Goal: Task Accomplishment & Management: Manage account settings

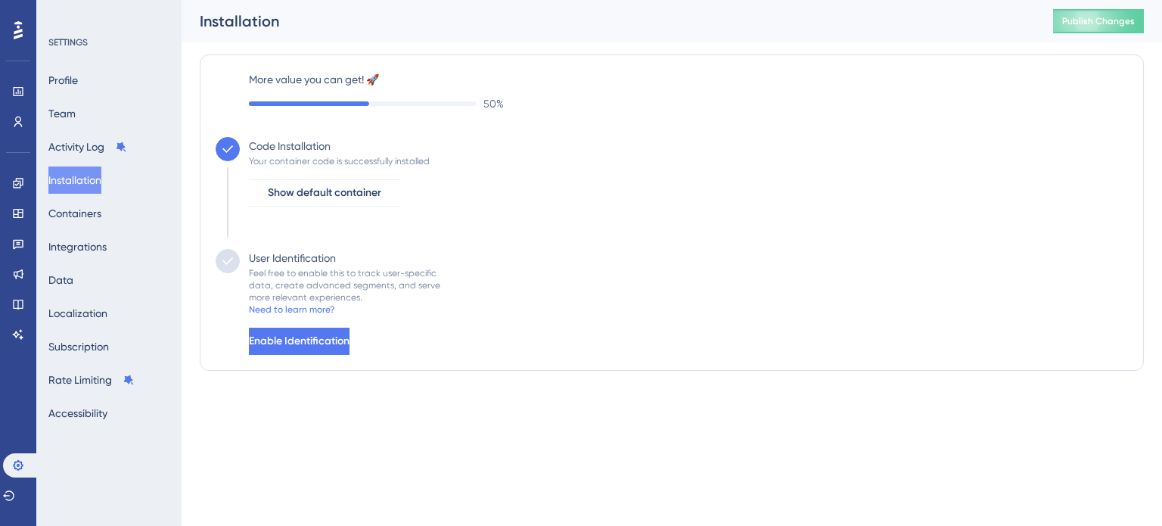
click at [387, 321] on div "User Identification Feel free to enable this to track user-specific data, creat…" at bounding box center [340, 302] width 200 height 106
click at [349, 332] on button "Enable Identification" at bounding box center [299, 341] width 101 height 27
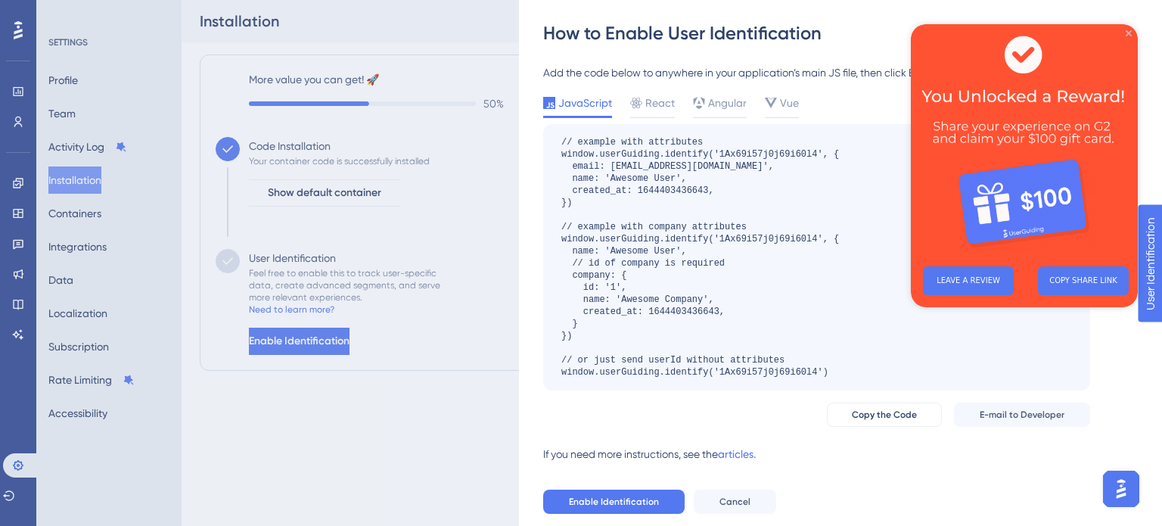
click at [1129, 35] on icon "Close Preview" at bounding box center [1128, 33] width 6 height 6
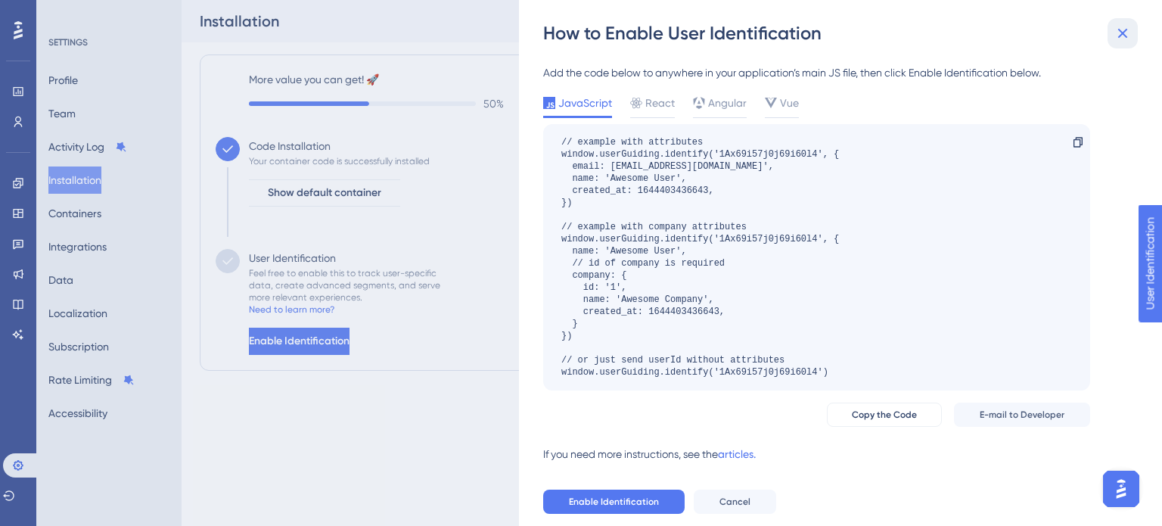
click at [1125, 38] on icon at bounding box center [1122, 33] width 18 height 18
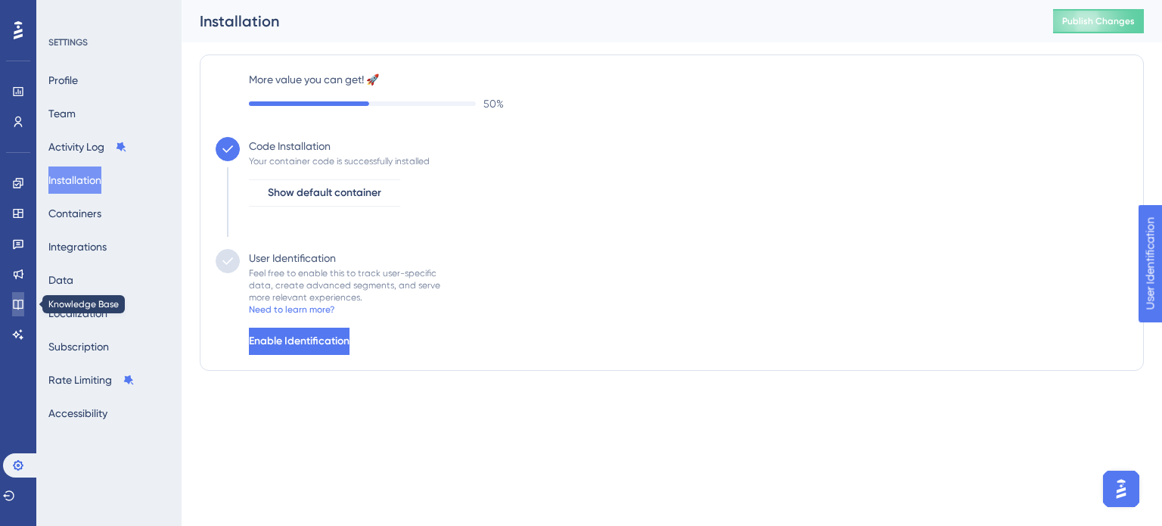
click at [24, 308] on link at bounding box center [18, 304] width 12 height 24
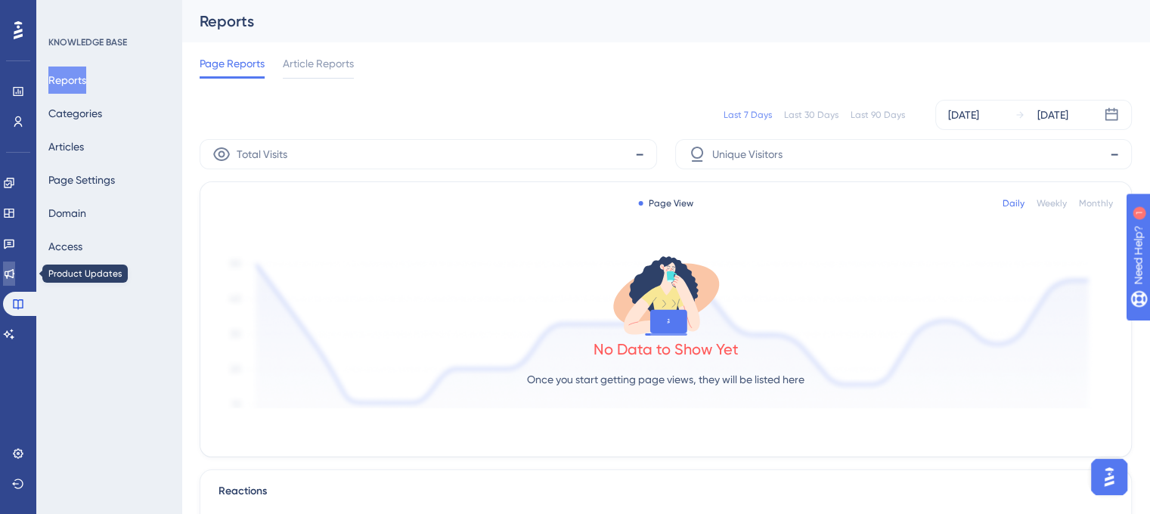
click at [15, 277] on icon at bounding box center [9, 274] width 12 height 12
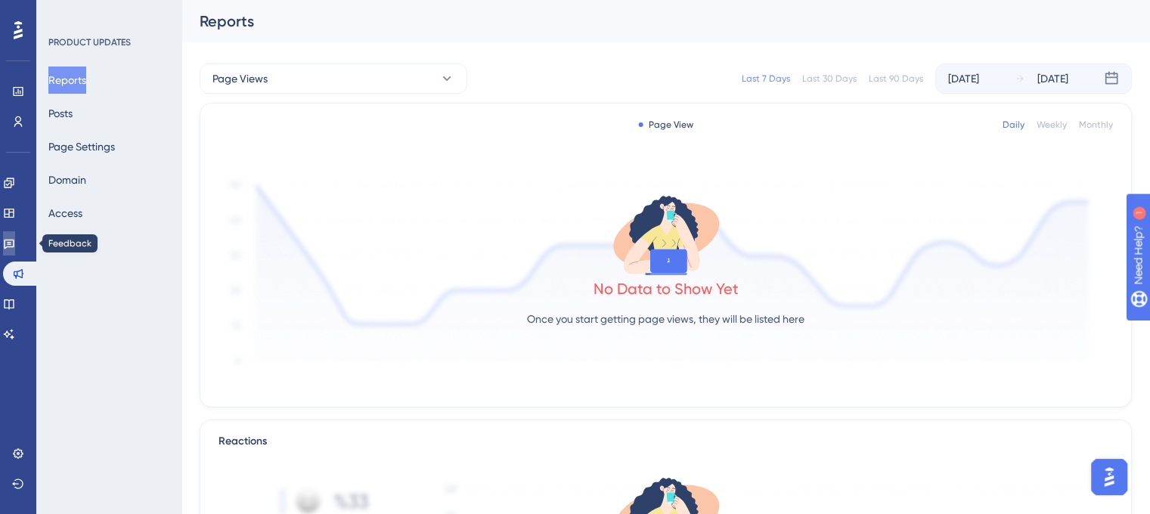
click at [15, 247] on icon at bounding box center [9, 243] width 12 height 12
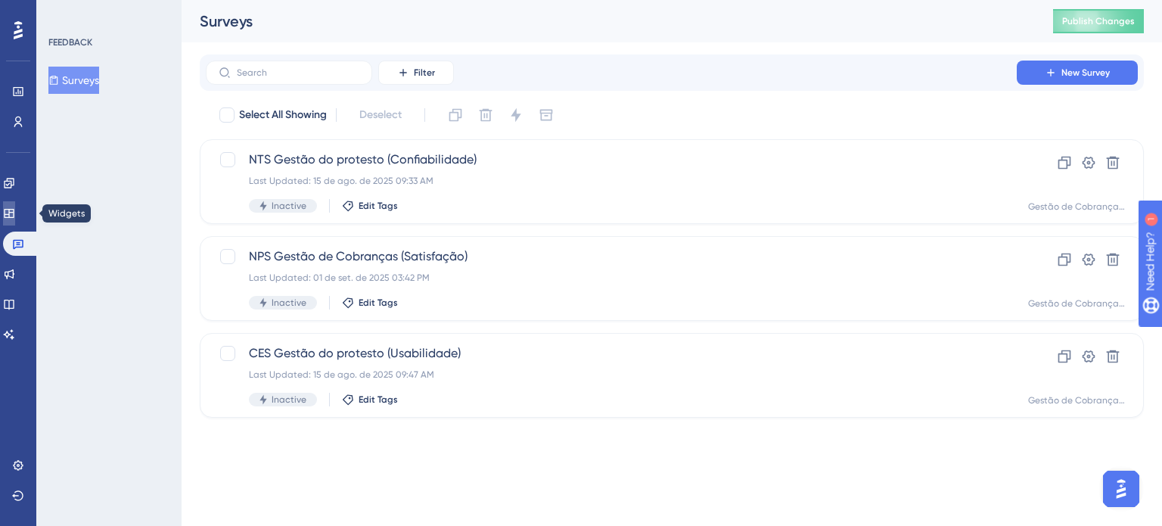
click at [14, 213] on icon at bounding box center [9, 213] width 10 height 9
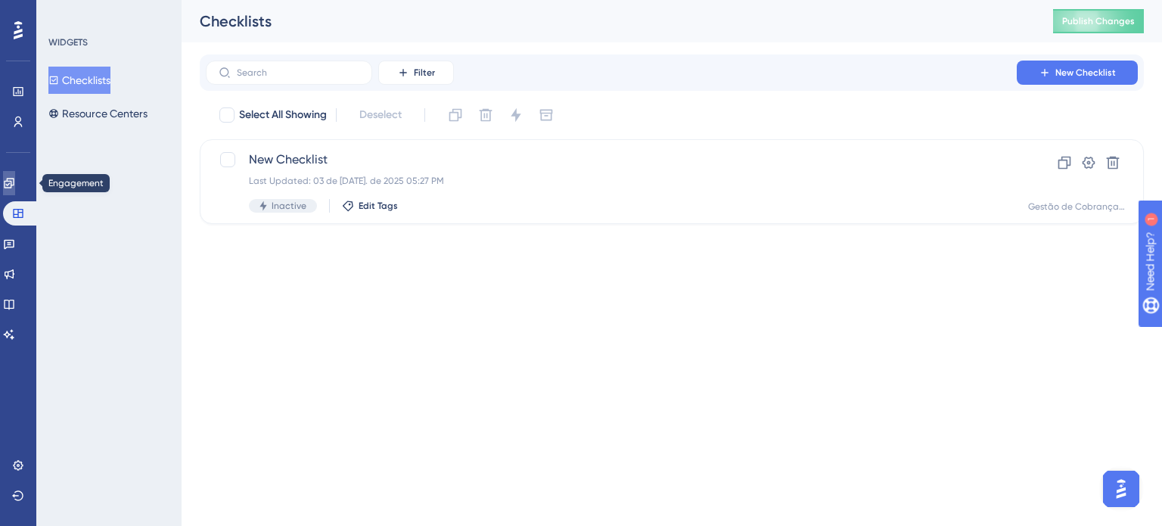
click at [13, 178] on icon at bounding box center [9, 183] width 12 height 12
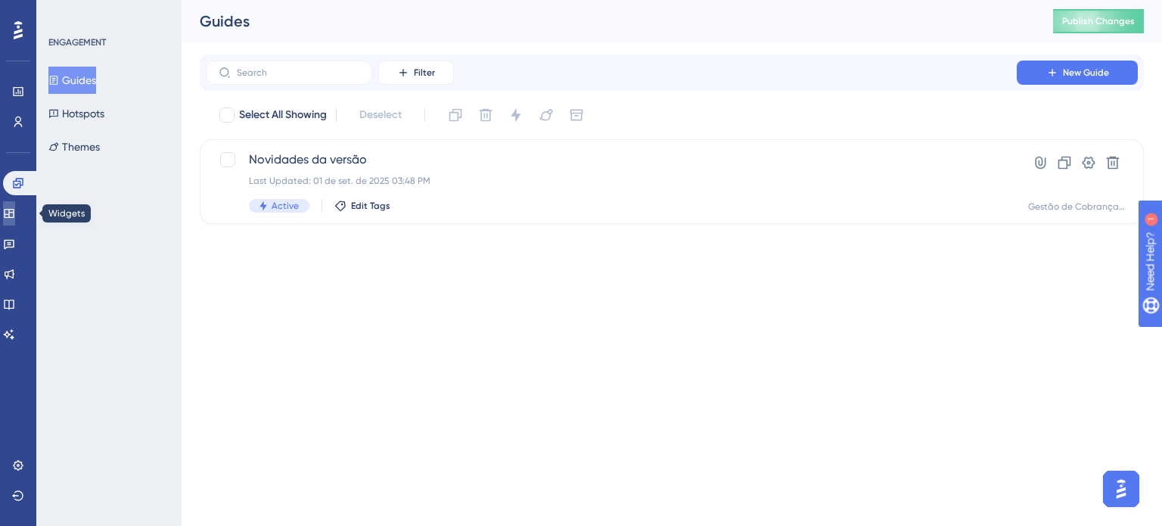
click at [11, 208] on link at bounding box center [9, 213] width 12 height 24
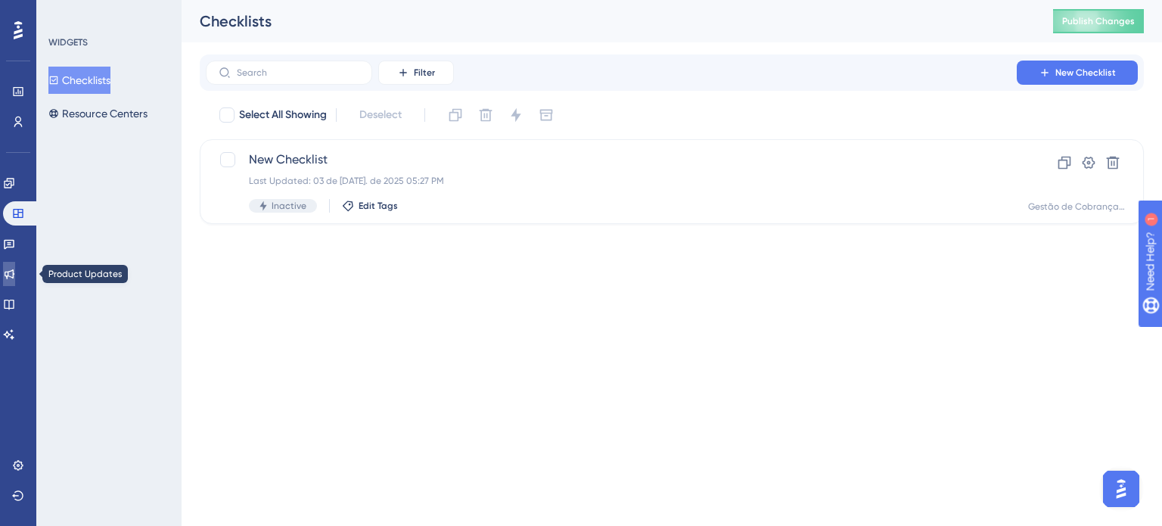
click at [15, 281] on link at bounding box center [9, 274] width 12 height 24
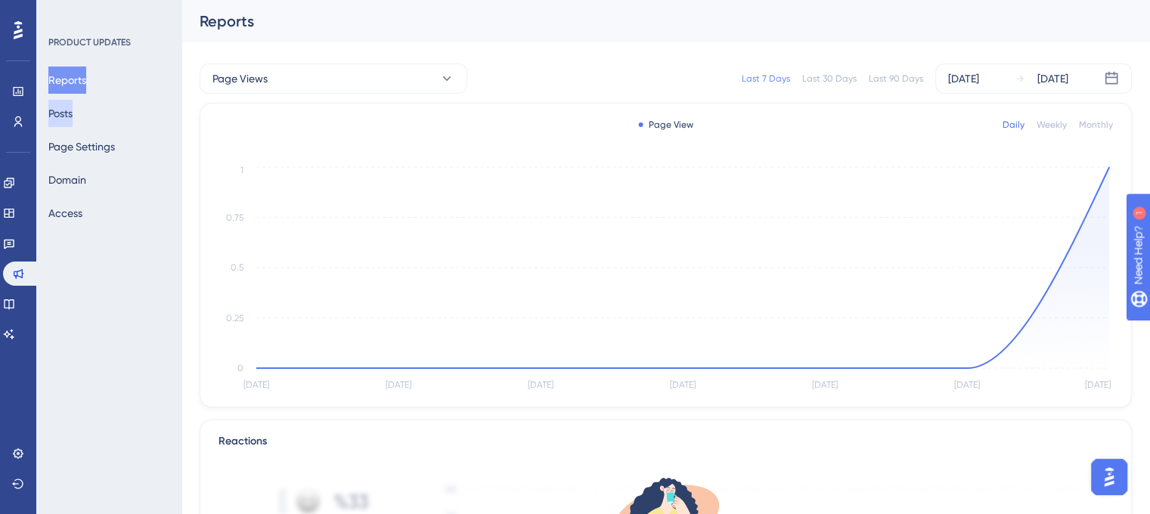
click at [73, 118] on button "Posts" at bounding box center [60, 113] width 24 height 27
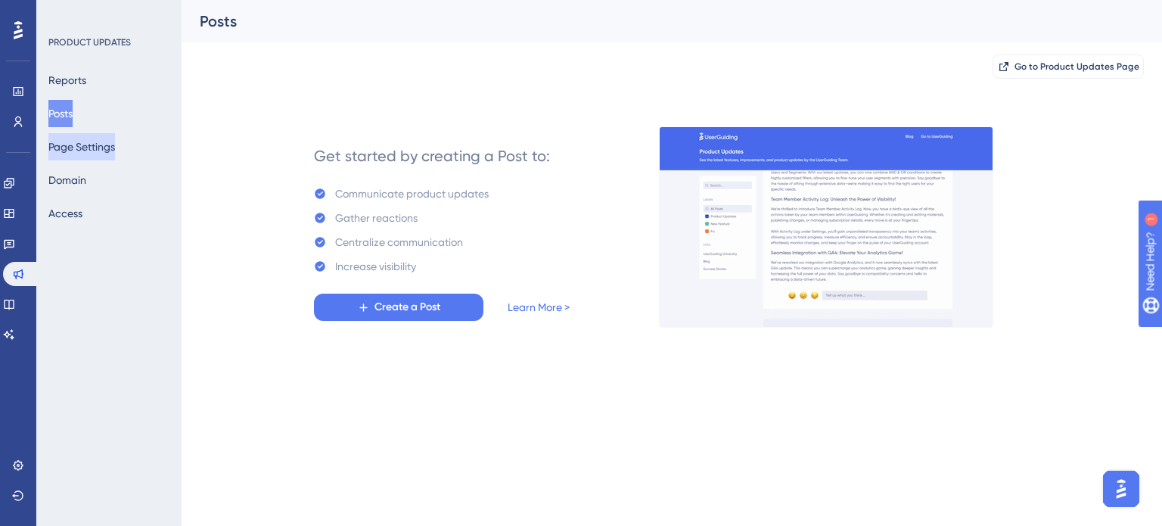
click at [86, 147] on button "Page Settings" at bounding box center [81, 146] width 67 height 27
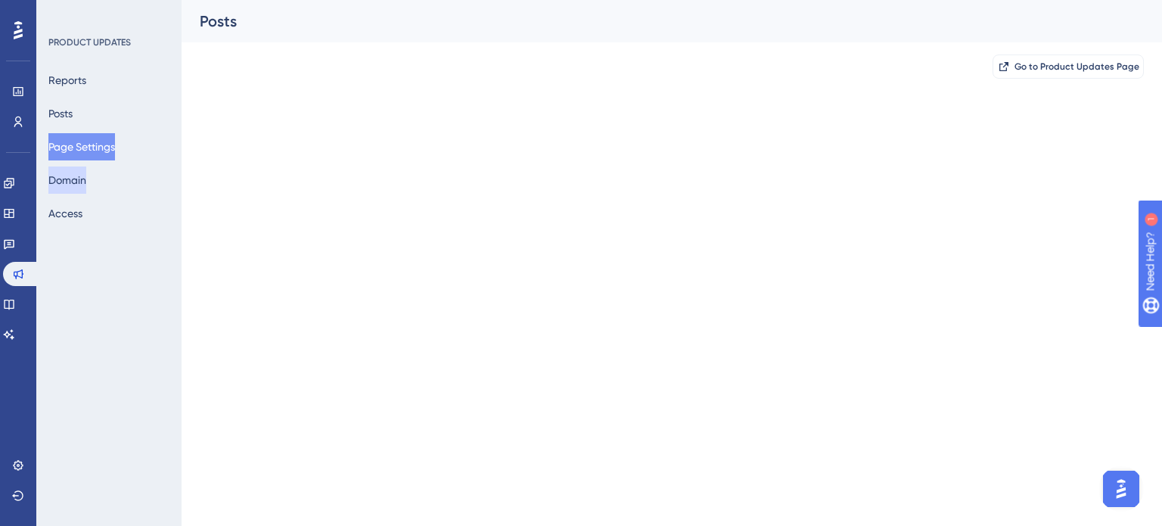
click at [86, 192] on button "Domain" at bounding box center [67, 179] width 38 height 27
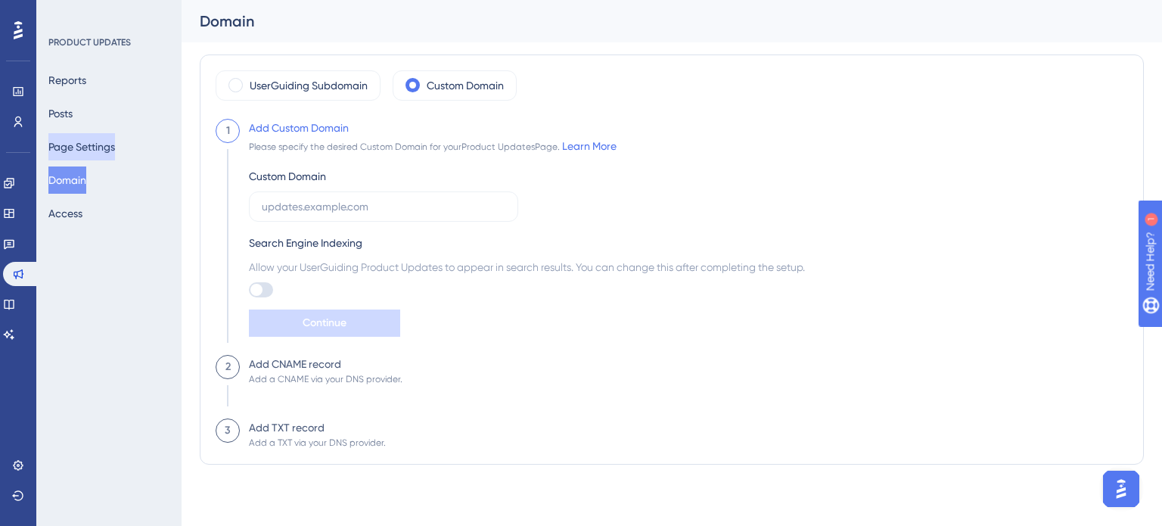
click at [92, 144] on button "Page Settings" at bounding box center [81, 146] width 67 height 27
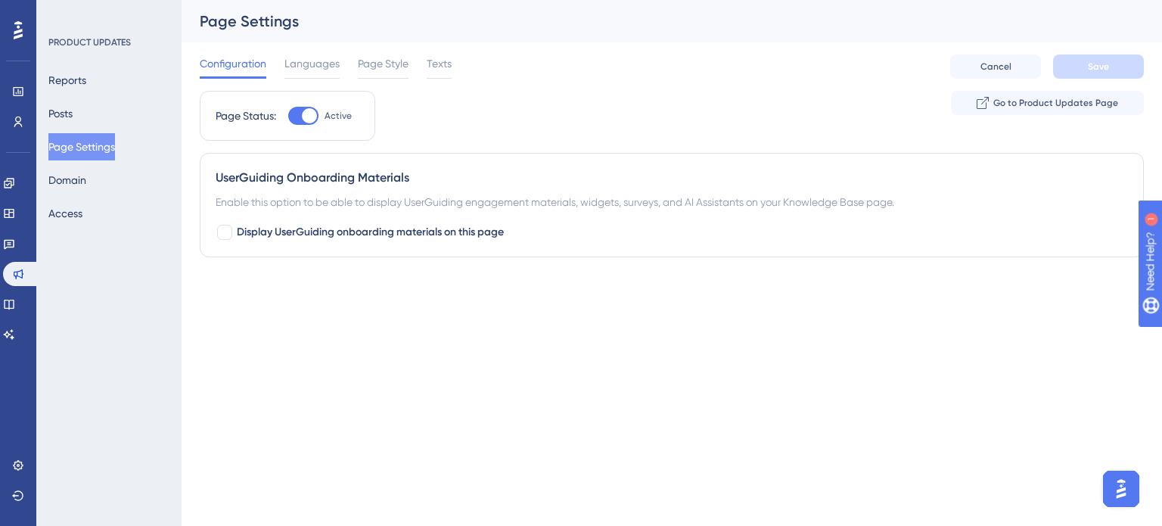
click at [295, 119] on div at bounding box center [303, 116] width 30 height 18
click at [288, 116] on input "Active" at bounding box center [287, 116] width 1 height 1
checkbox input "false"
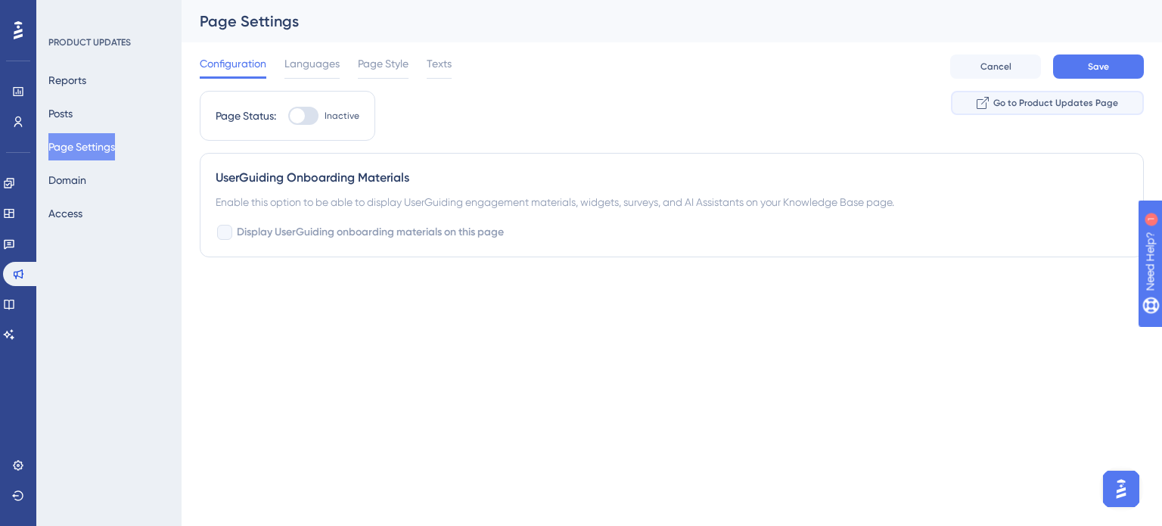
click at [1081, 102] on span "Go to Product Updates Page" at bounding box center [1055, 103] width 125 height 12
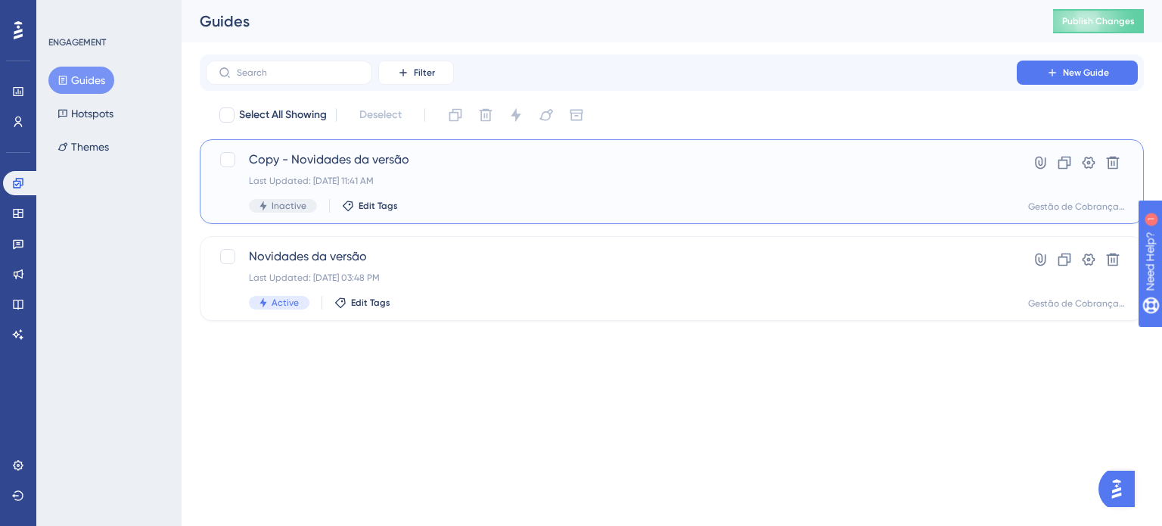
click at [489, 174] on div "Copy - Novidades da versão Last Updated: 02 de set. de 2025 11:41 AM Inactive E…" at bounding box center [611, 182] width 725 height 62
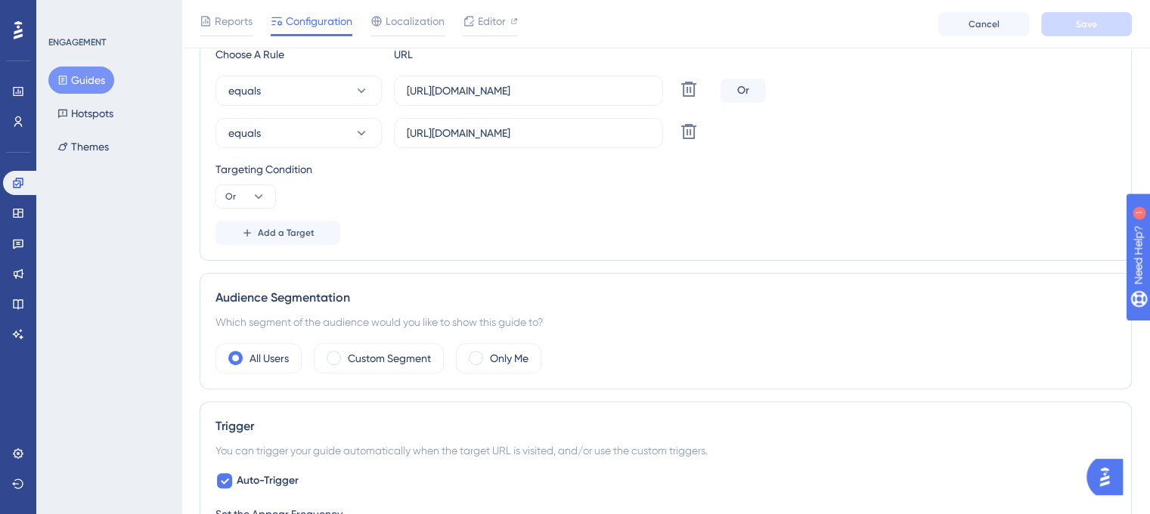
scroll to position [605, 0]
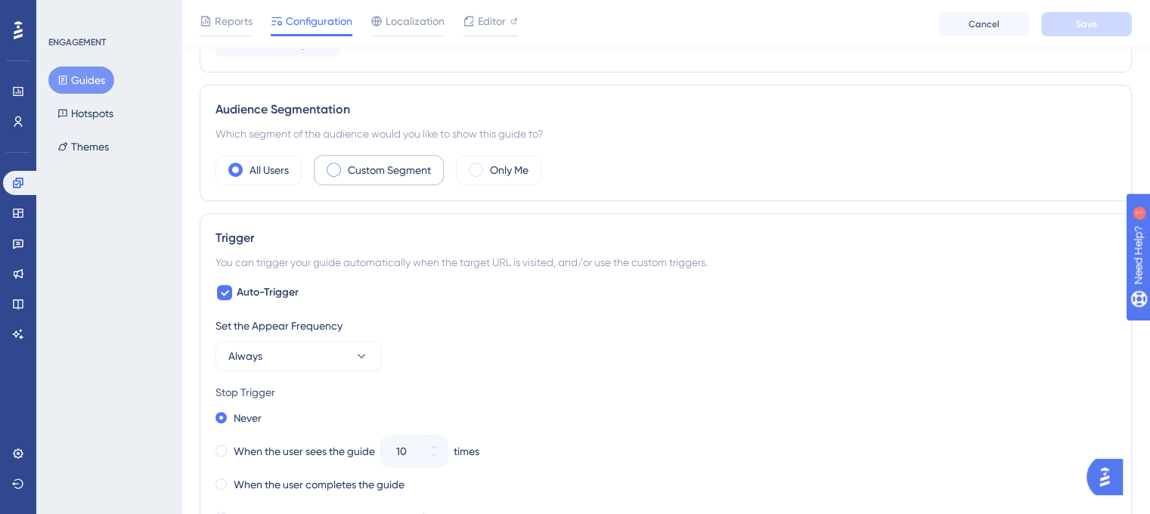
click at [328, 160] on div "Custom Segment" at bounding box center [379, 170] width 130 height 30
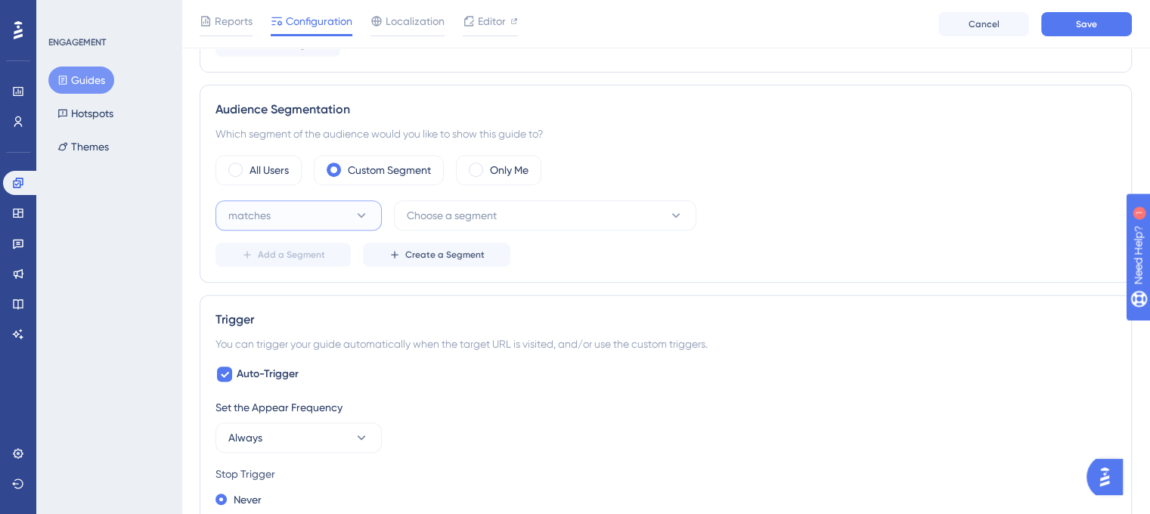
click at [337, 211] on button "matches" at bounding box center [299, 215] width 166 height 30
click at [306, 254] on div "matches matches" at bounding box center [298, 262] width 123 height 30
click at [529, 206] on button "Choose a segment" at bounding box center [545, 215] width 303 height 30
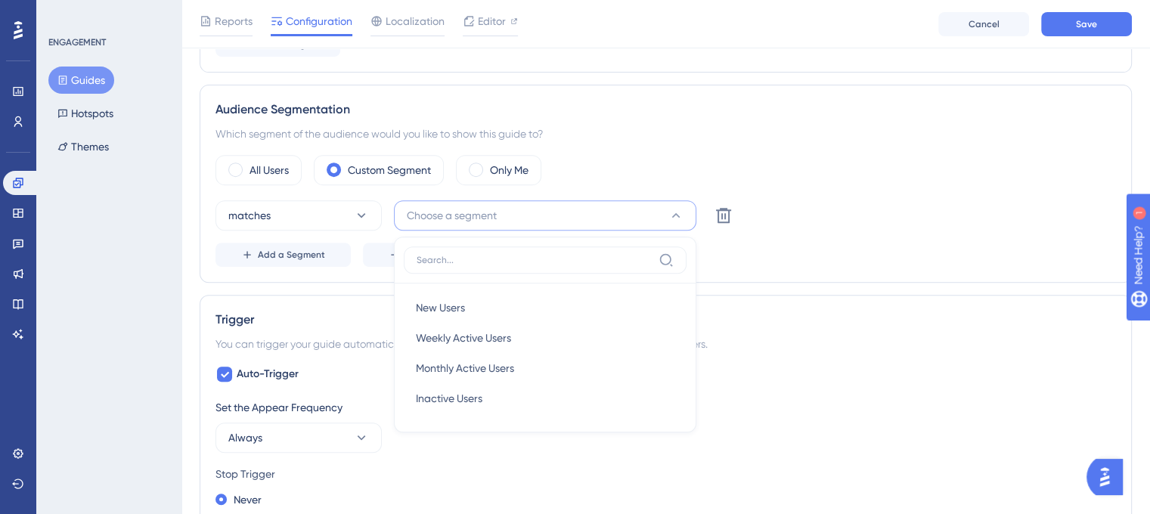
scroll to position [681, 0]
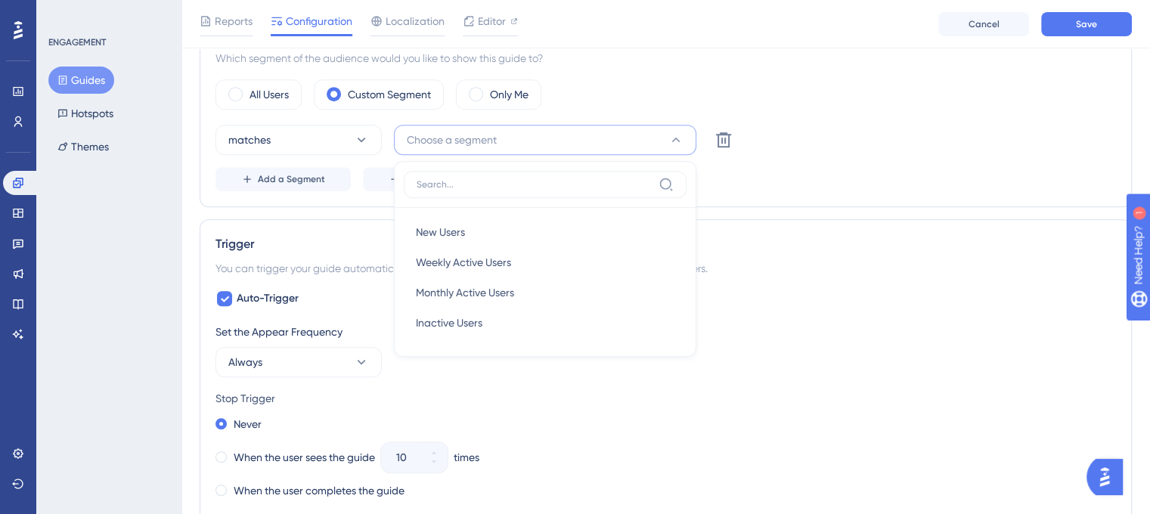
click at [296, 199] on div "Audience Segmentation Which segment of the audience would you like to show this…" at bounding box center [666, 108] width 933 height 198
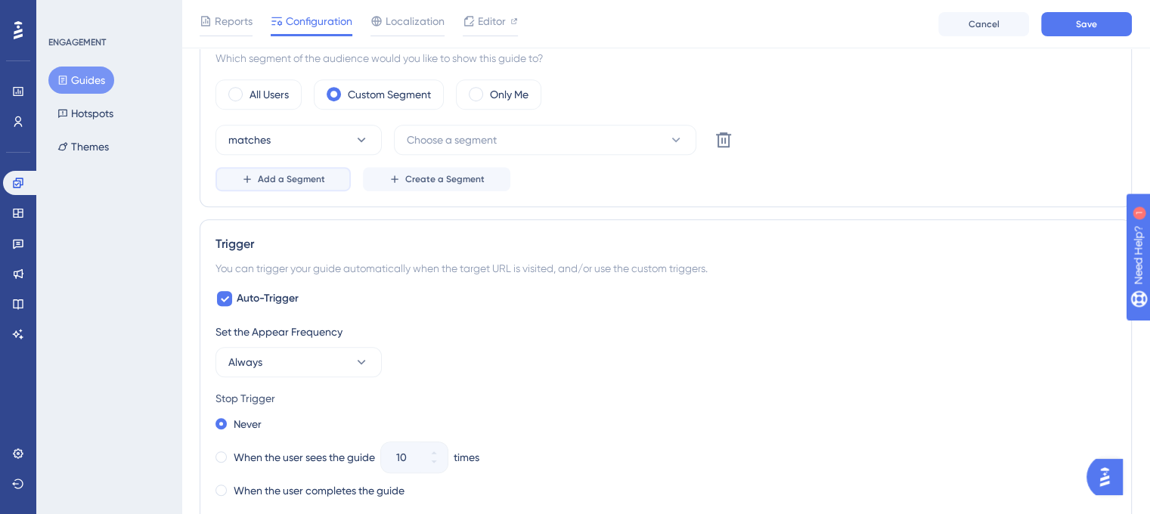
click at [309, 180] on span "Add a Segment" at bounding box center [291, 179] width 67 height 12
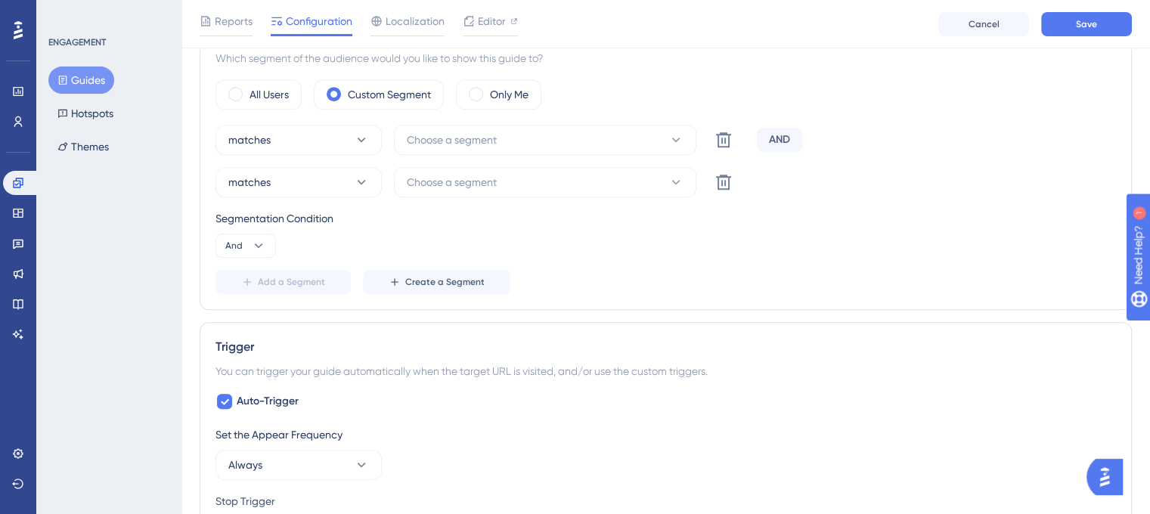
click at [795, 132] on div "AND" at bounding box center [779, 140] width 45 height 24
click at [732, 155] on button at bounding box center [724, 140] width 30 height 30
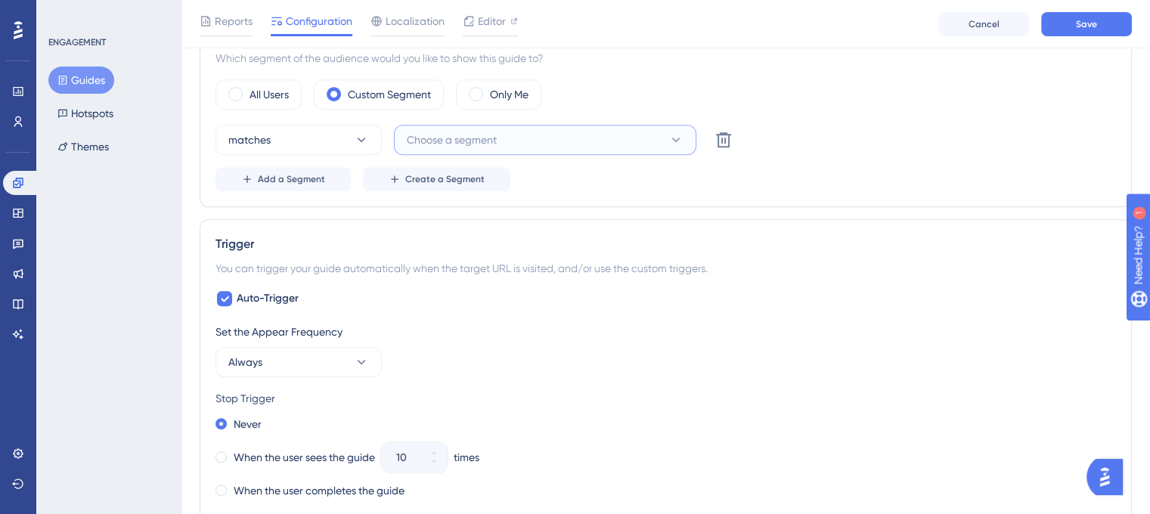
click at [683, 135] on icon at bounding box center [676, 139] width 15 height 15
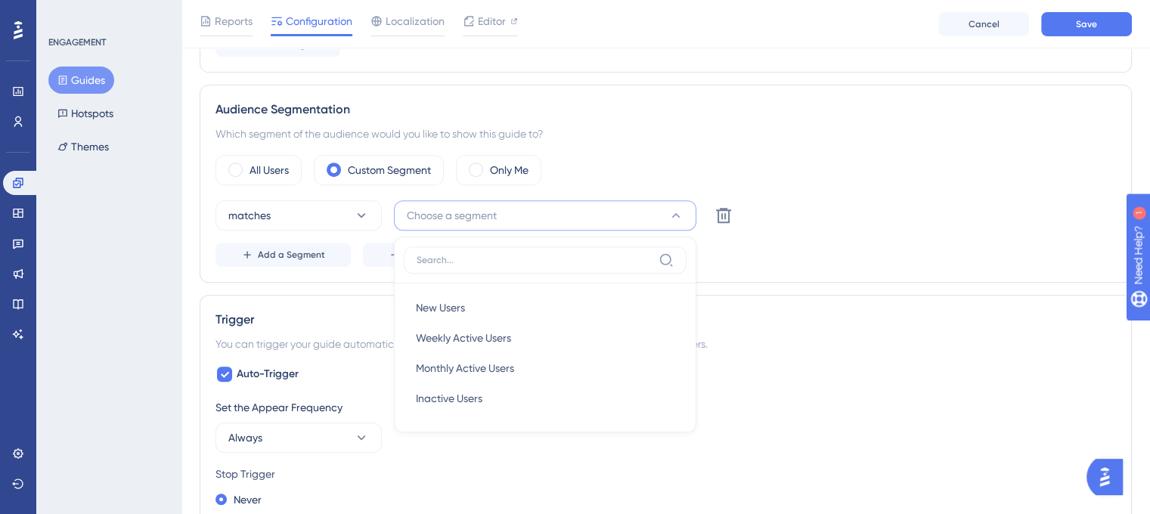
click at [332, 283] on div "Status: Inactive Guide Information Guide ID: 151101 Copy Guide Name Copy - Novi…" at bounding box center [666, 344] width 933 height 1705
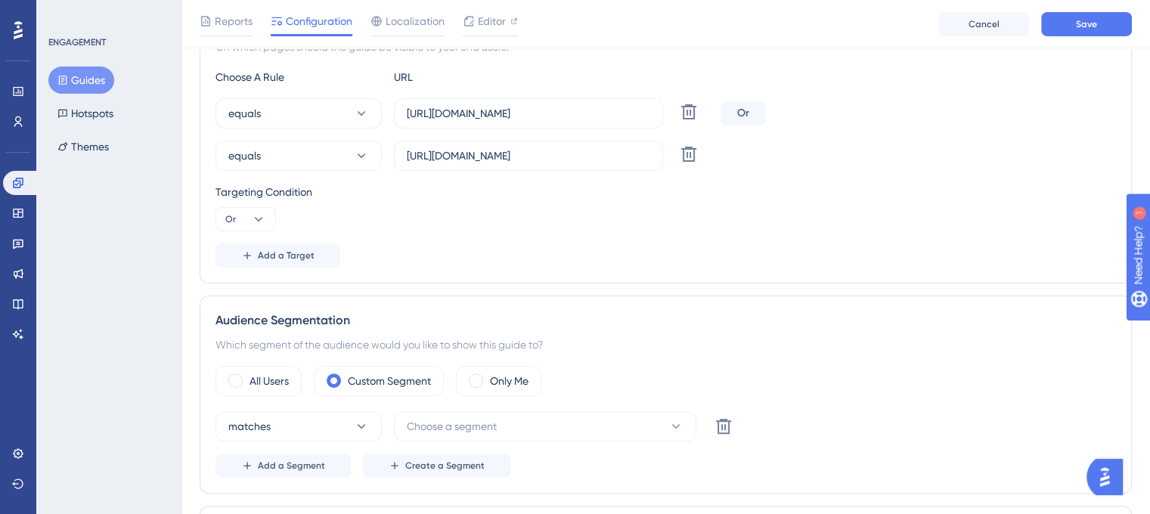
scroll to position [303, 0]
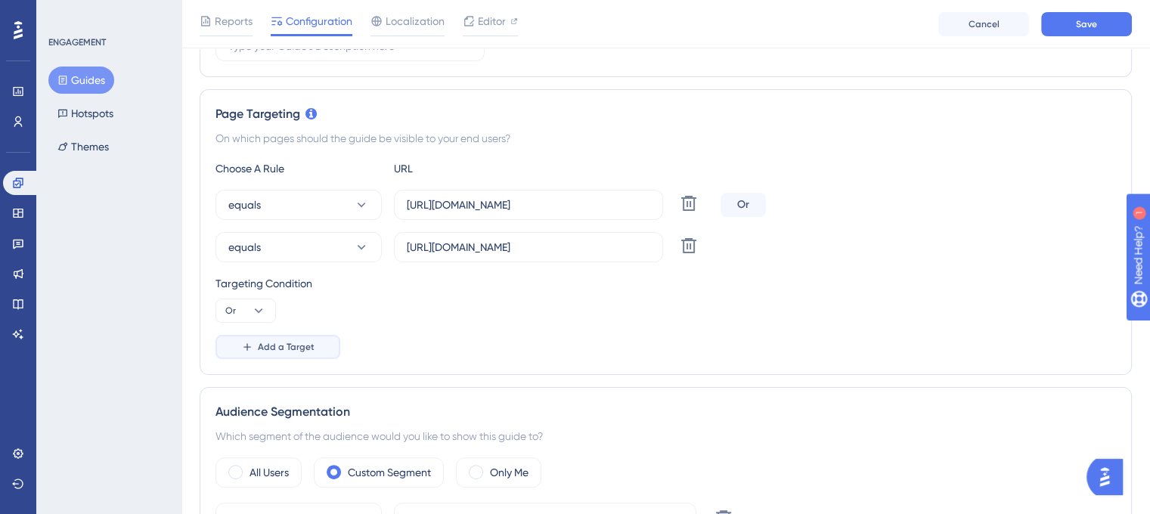
click at [267, 349] on span "Add a Target" at bounding box center [286, 347] width 57 height 12
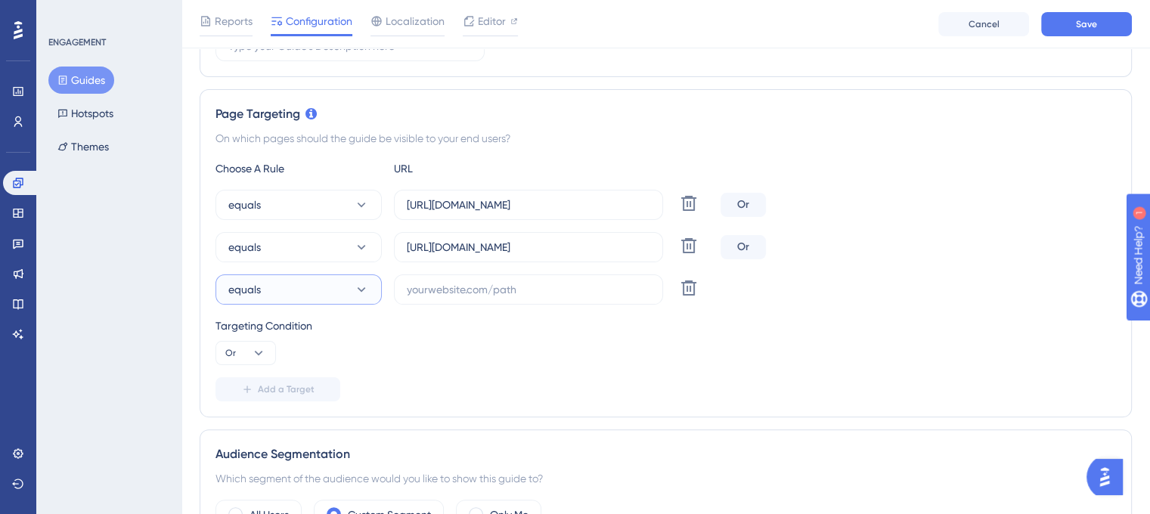
click at [333, 277] on button "equals" at bounding box center [299, 290] width 166 height 30
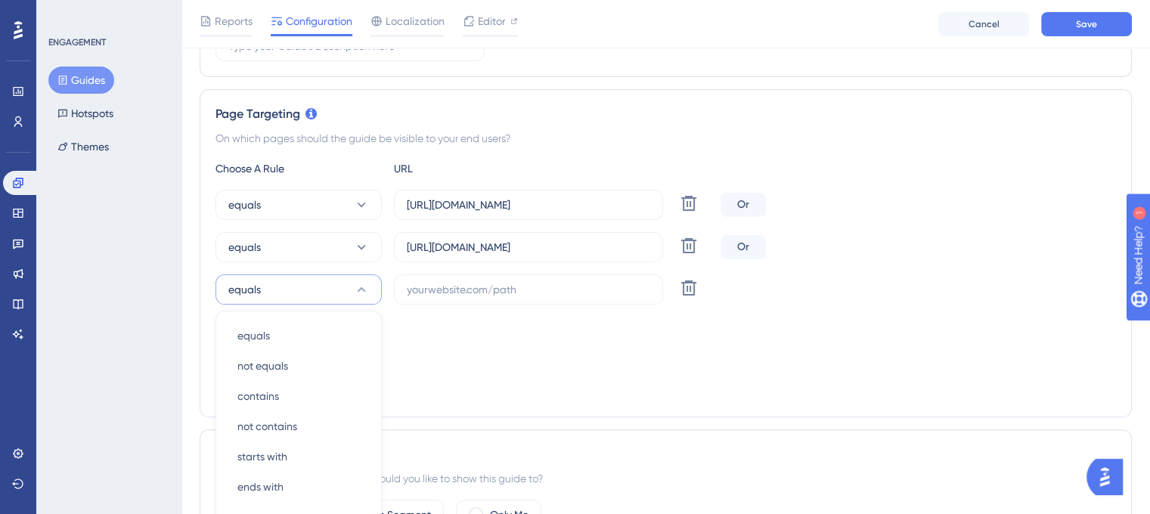
scroll to position [470, 0]
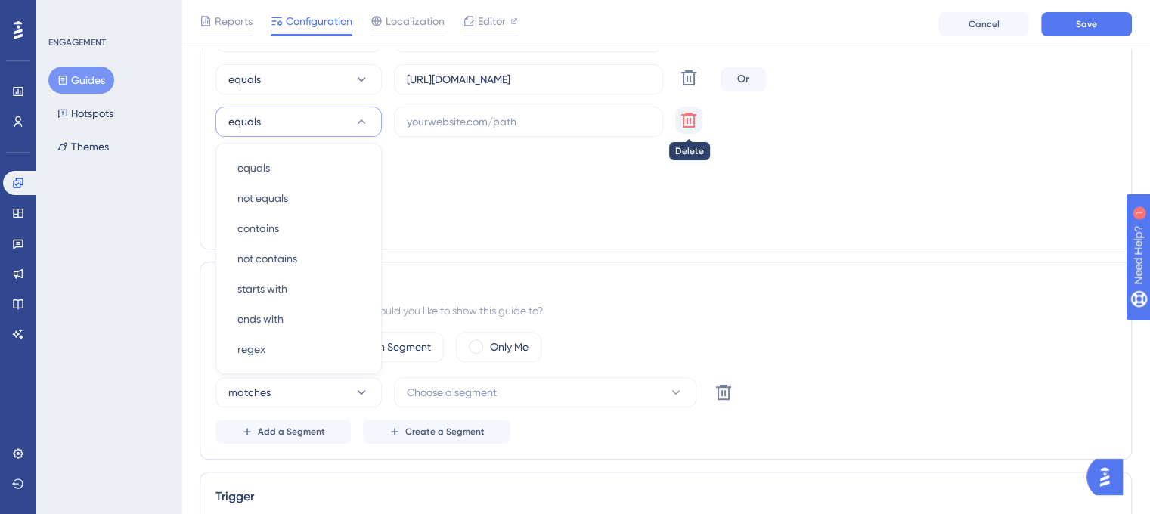
click at [690, 45] on icon at bounding box center [689, 35] width 18 height 18
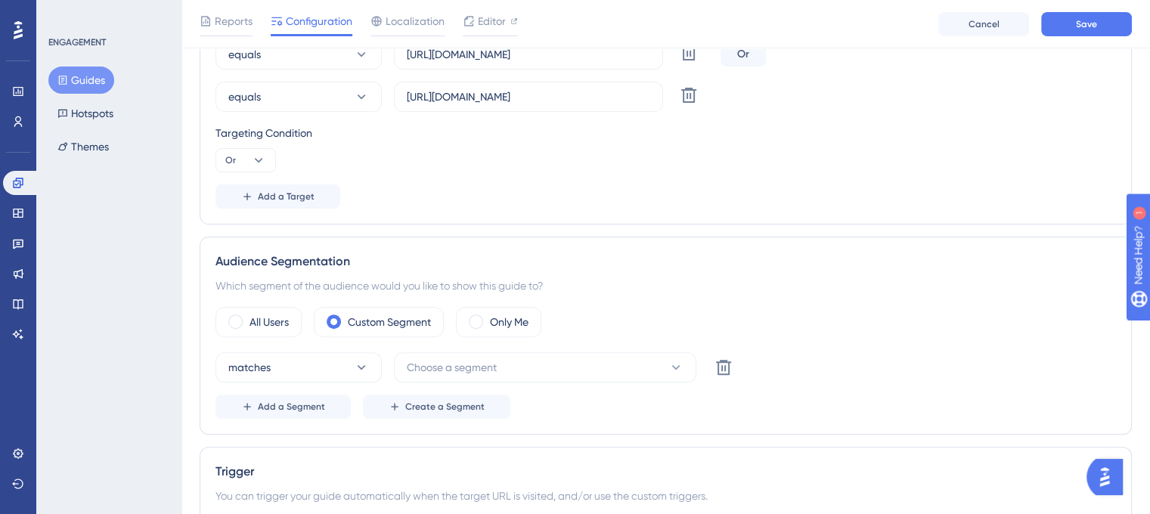
scroll to position [622, 0]
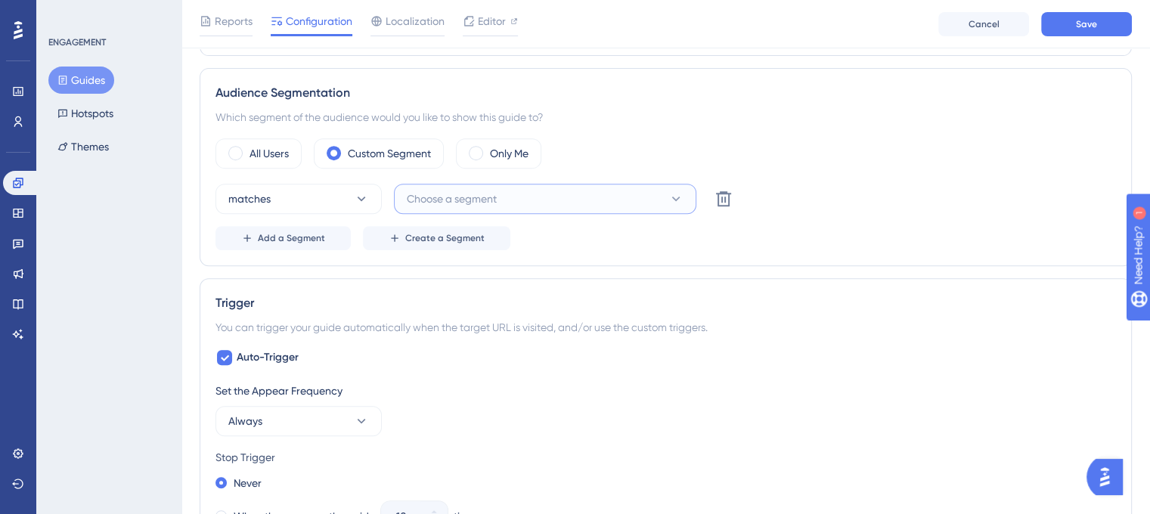
click at [433, 195] on span "Choose a segment" at bounding box center [452, 199] width 90 height 18
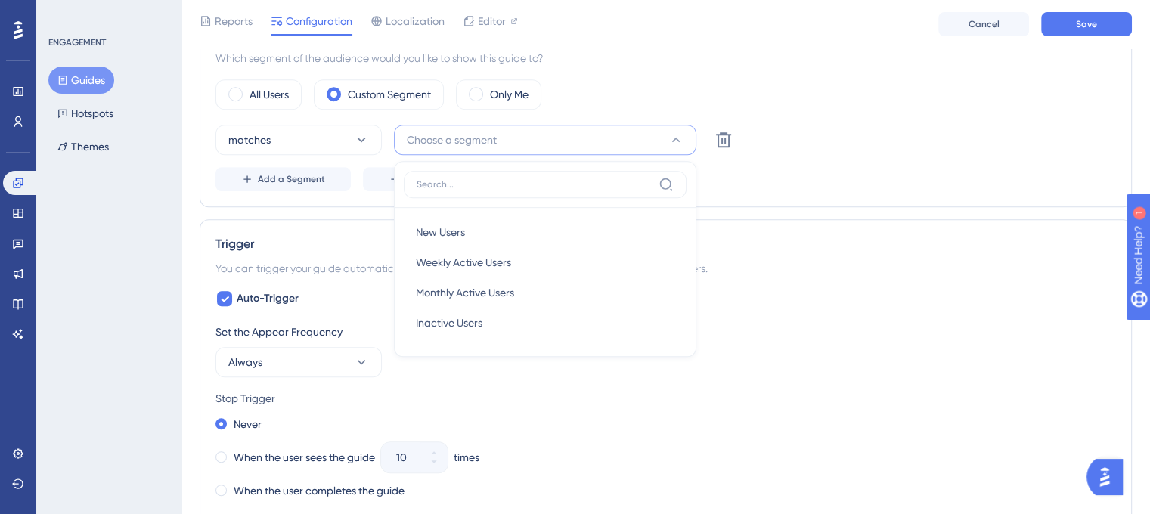
click at [899, 187] on div "Add a Segment Create a Segment" at bounding box center [666, 179] width 901 height 24
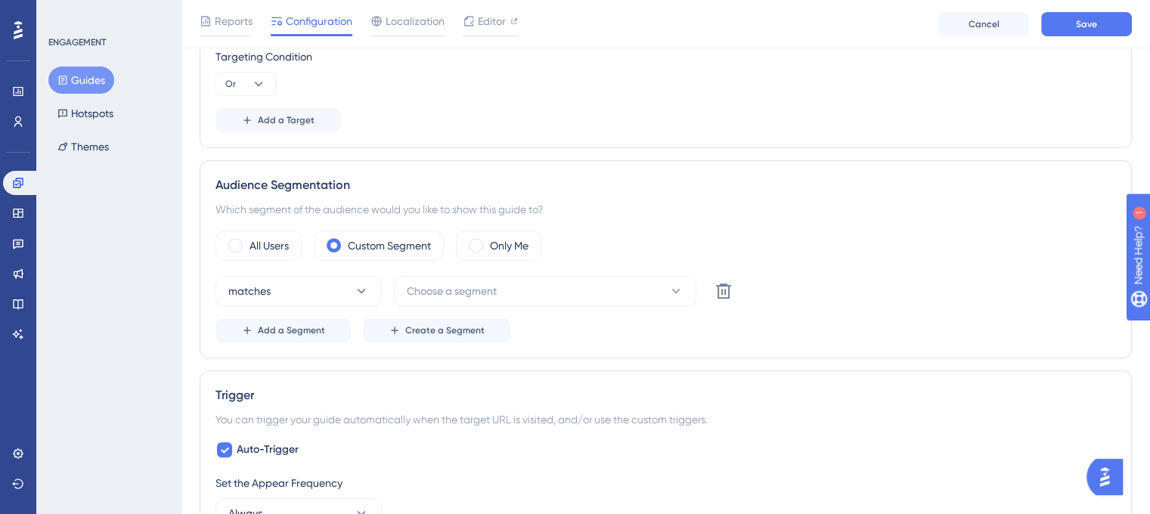
scroll to position [529, 0]
click at [466, 244] on div "Only Me" at bounding box center [498, 246] width 85 height 30
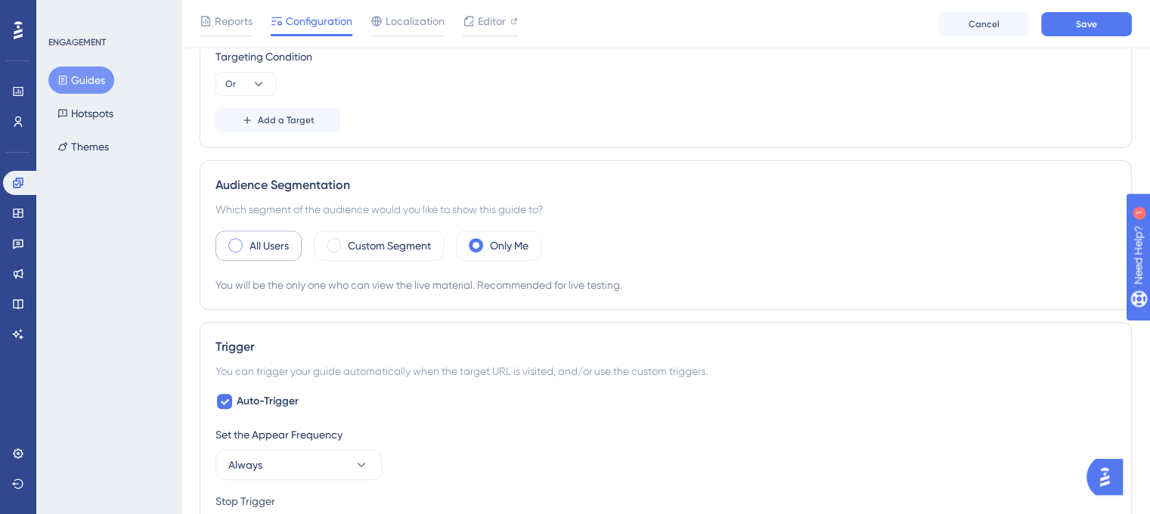
click at [222, 237] on div "All Users" at bounding box center [259, 246] width 86 height 30
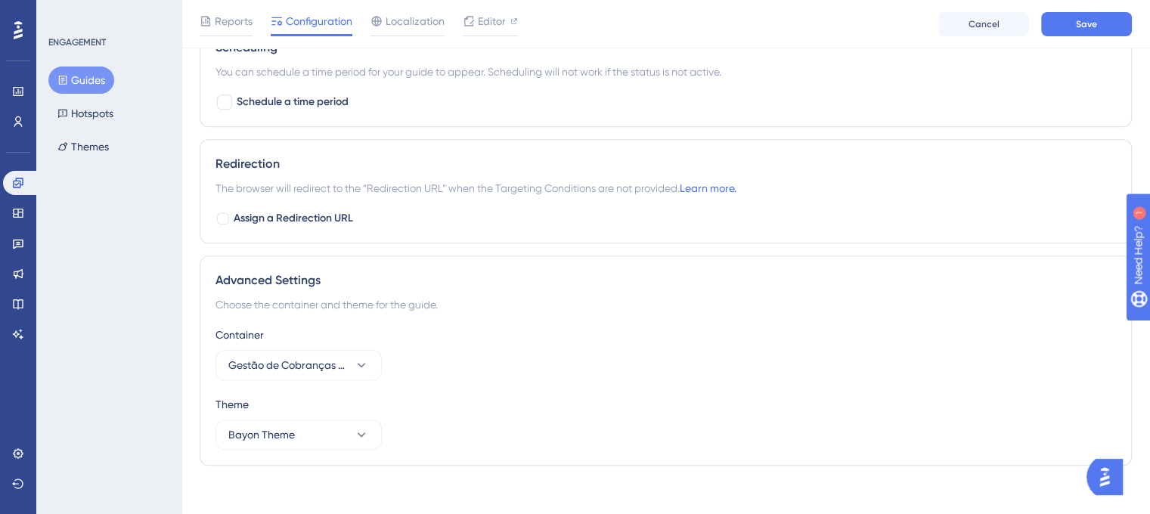
scroll to position [1251, 0]
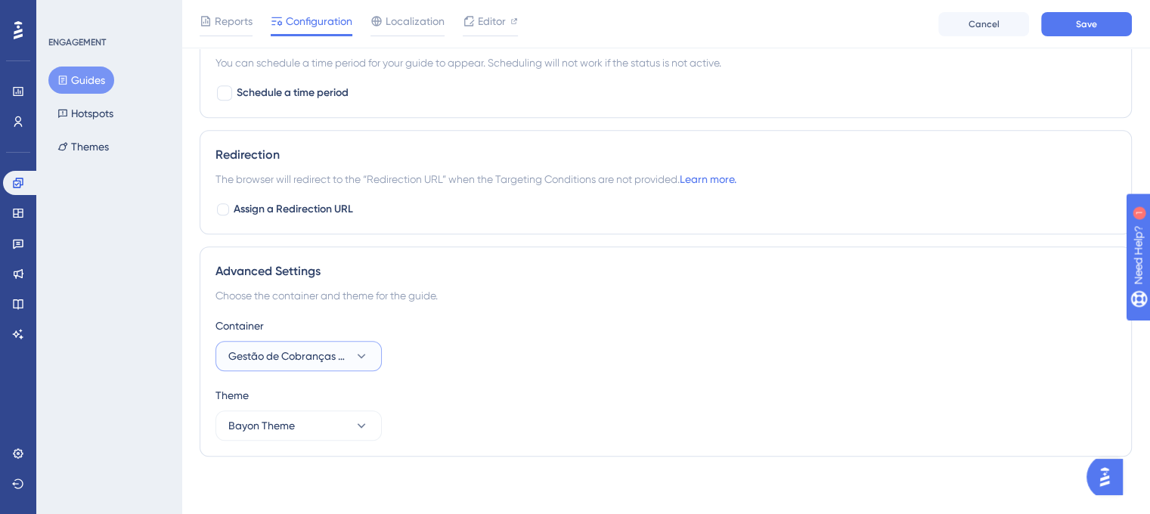
click at [370, 356] on button "Gestão de Cobranças - Painel" at bounding box center [299, 356] width 166 height 30
click at [368, 352] on icon at bounding box center [361, 356] width 15 height 15
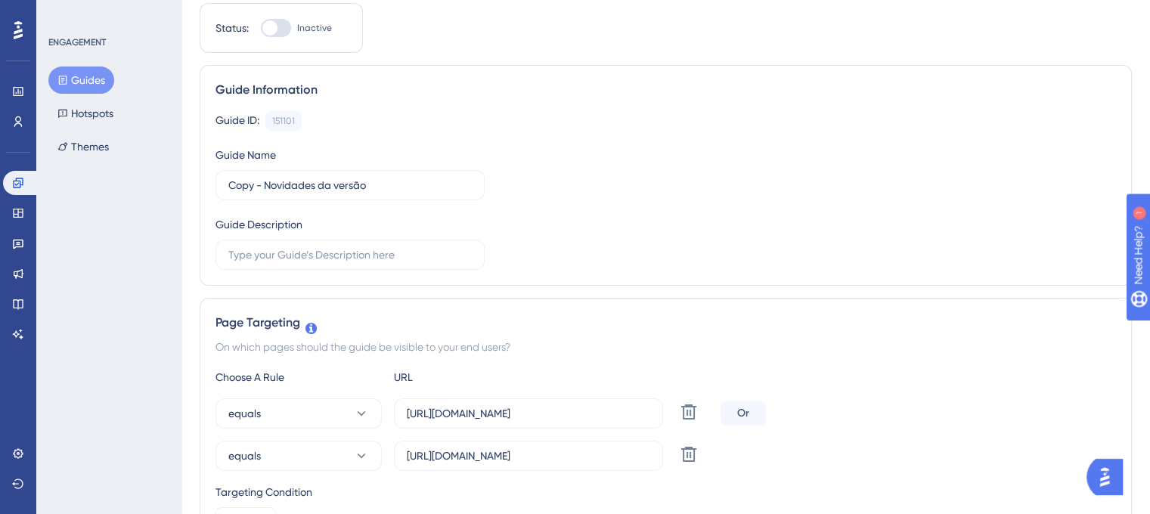
scroll to position [0, 0]
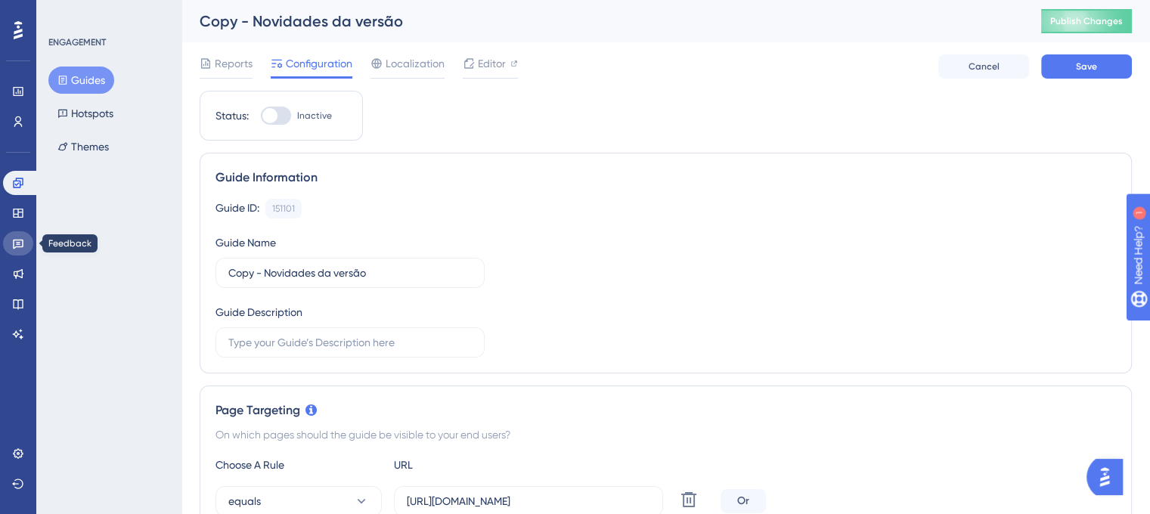
click at [23, 245] on icon at bounding box center [18, 245] width 11 height 10
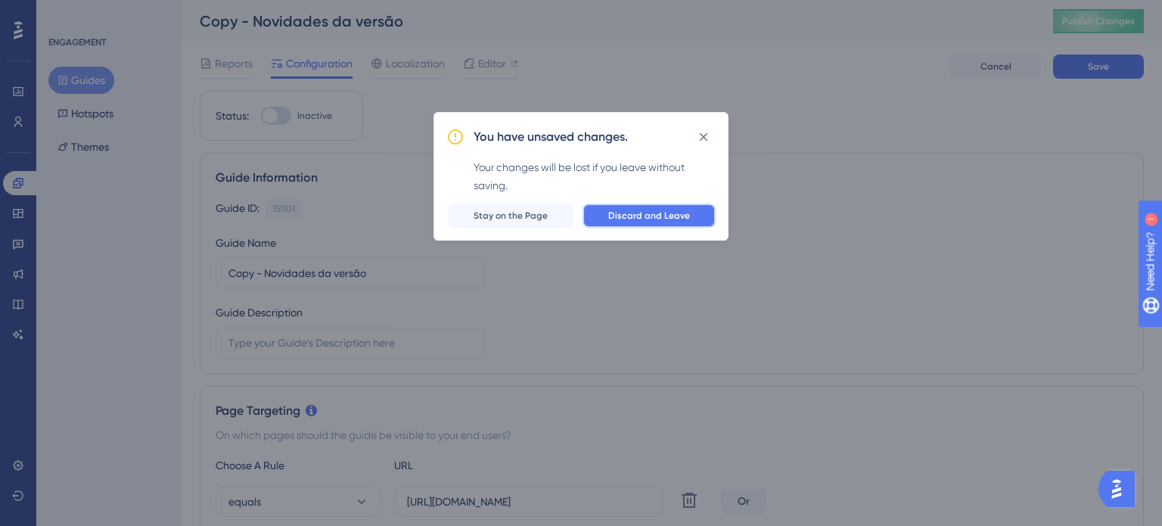
click at [645, 220] on span "Discard and Leave" at bounding box center [649, 216] width 82 height 12
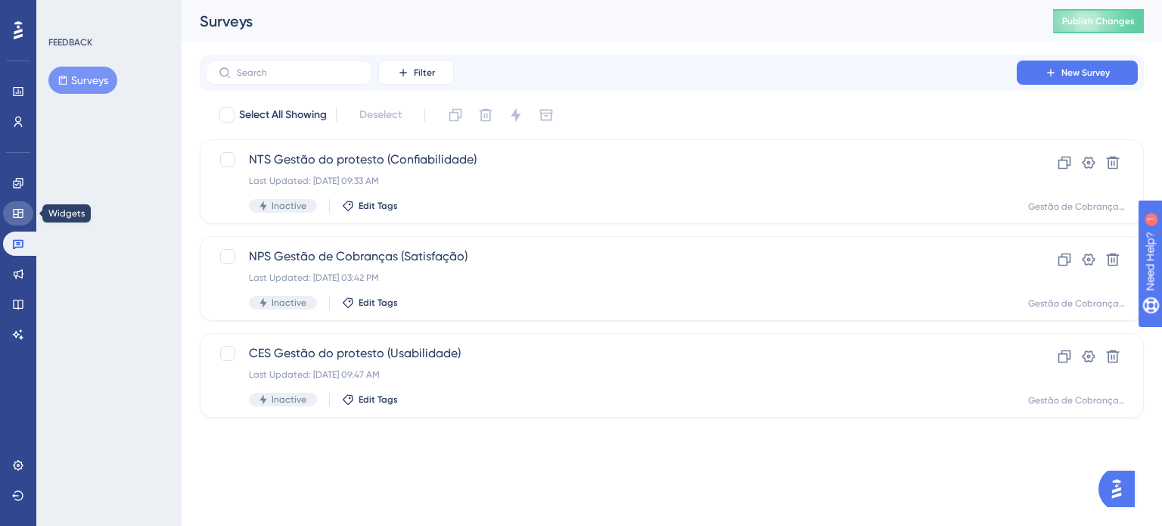
click at [23, 213] on icon at bounding box center [18, 213] width 10 height 9
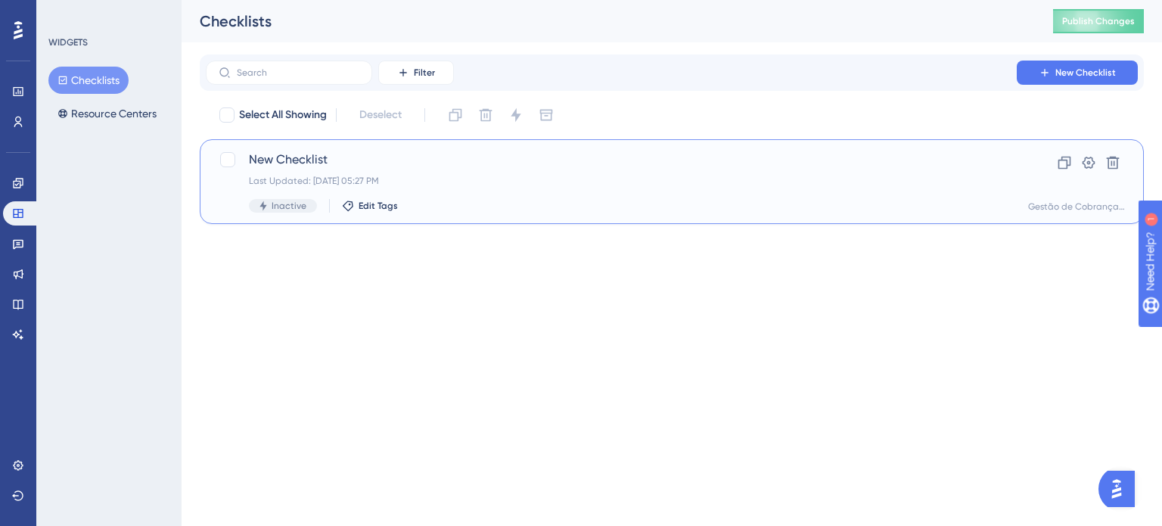
click at [511, 168] on span "New Checklist" at bounding box center [611, 160] width 725 height 18
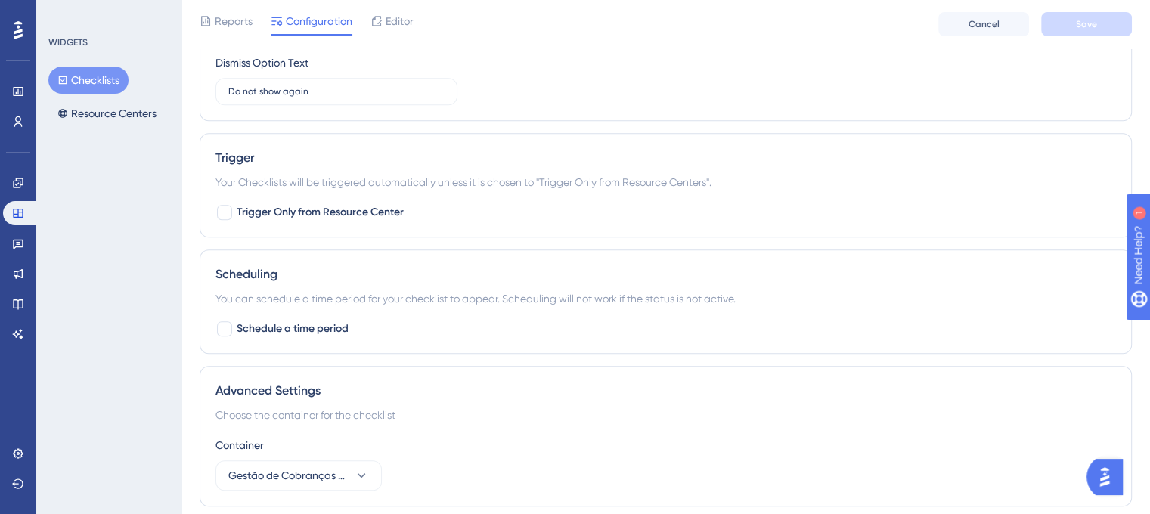
scroll to position [861, 0]
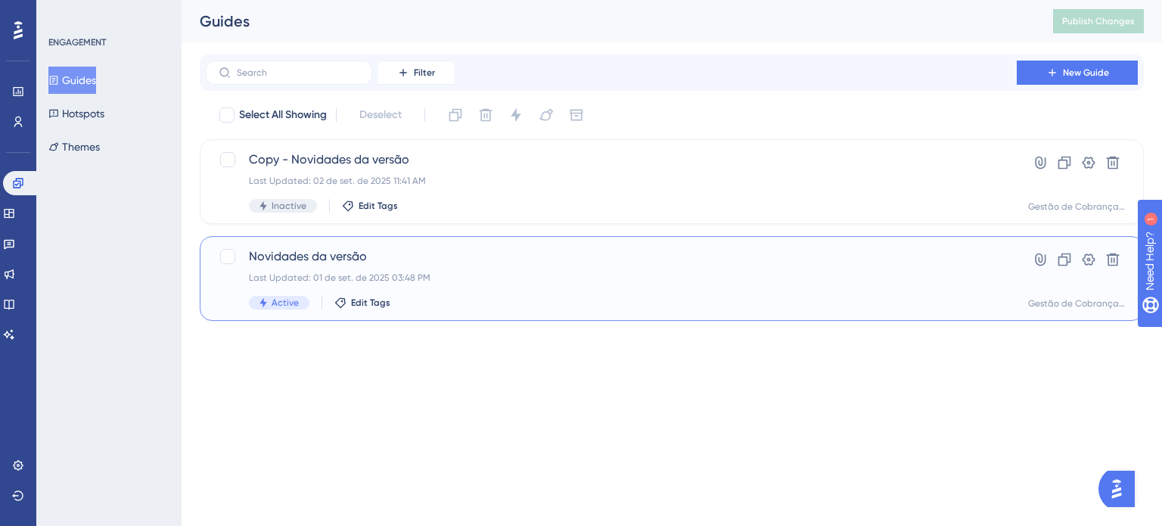
click at [411, 258] on span "Novidades da versão" at bounding box center [611, 256] width 725 height 18
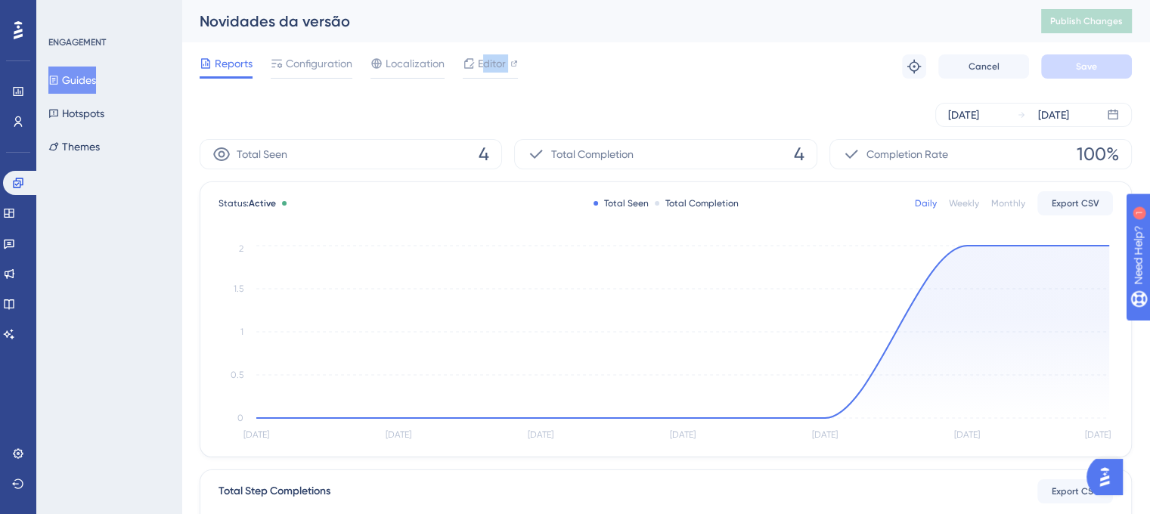
drag, startPoint x: 482, startPoint y: 62, endPoint x: 393, endPoint y: 79, distance: 90.2
click at [467, 108] on div "Performance Users Engagement Widgets Feedback Product Updates Knowledge Base AI…" at bounding box center [666, 519] width 969 height 1038
click at [324, 64] on span "Configuration" at bounding box center [319, 63] width 67 height 18
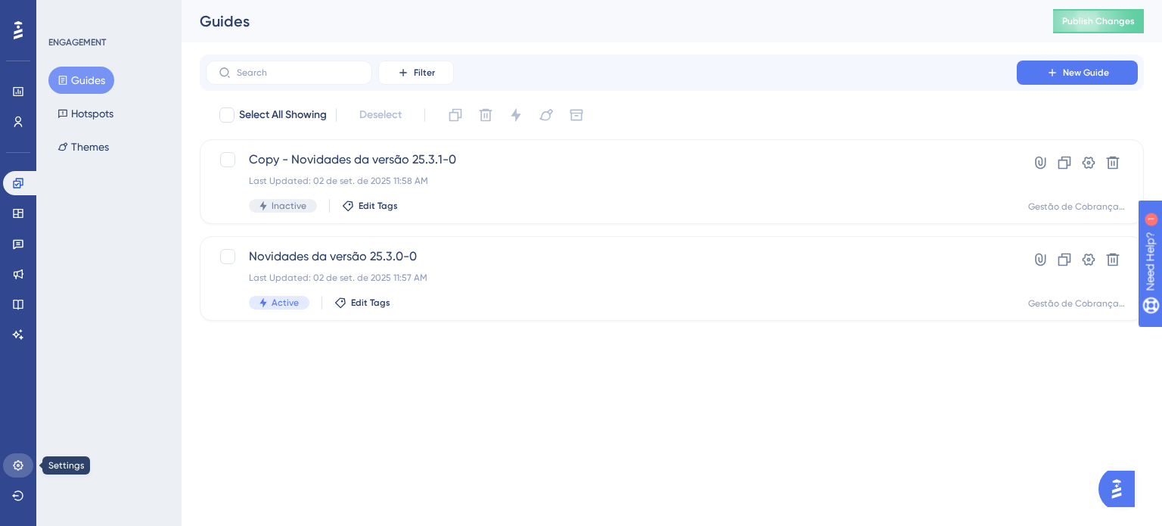
click at [24, 467] on link at bounding box center [18, 465] width 30 height 24
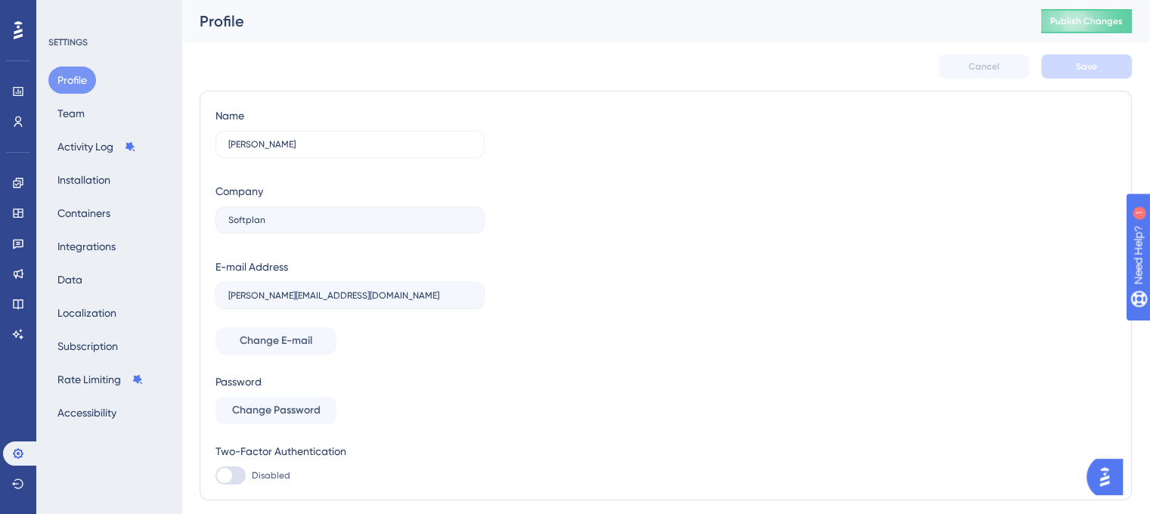
click at [14, 26] on icon at bounding box center [18, 30] width 9 height 20
click at [22, 33] on icon at bounding box center [18, 30] width 9 height 20
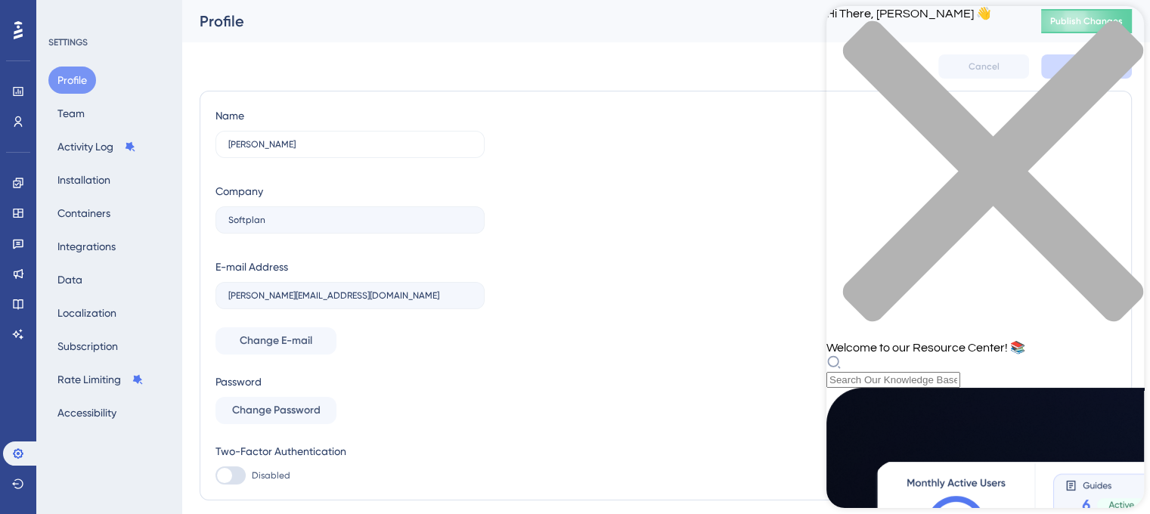
scroll to position [716, 0]
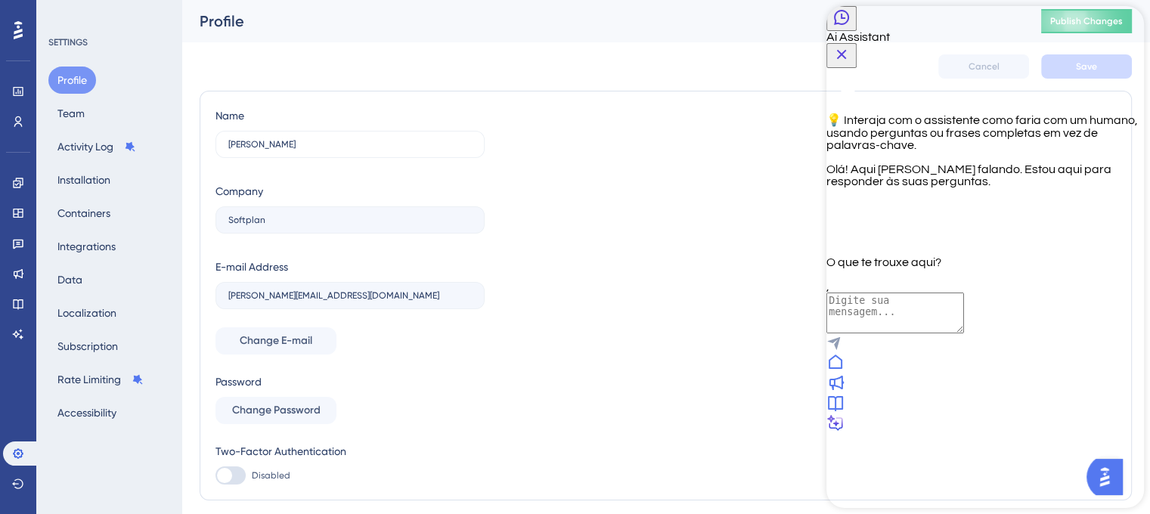
click at [845, 412] on icon at bounding box center [836, 403] width 18 height 18
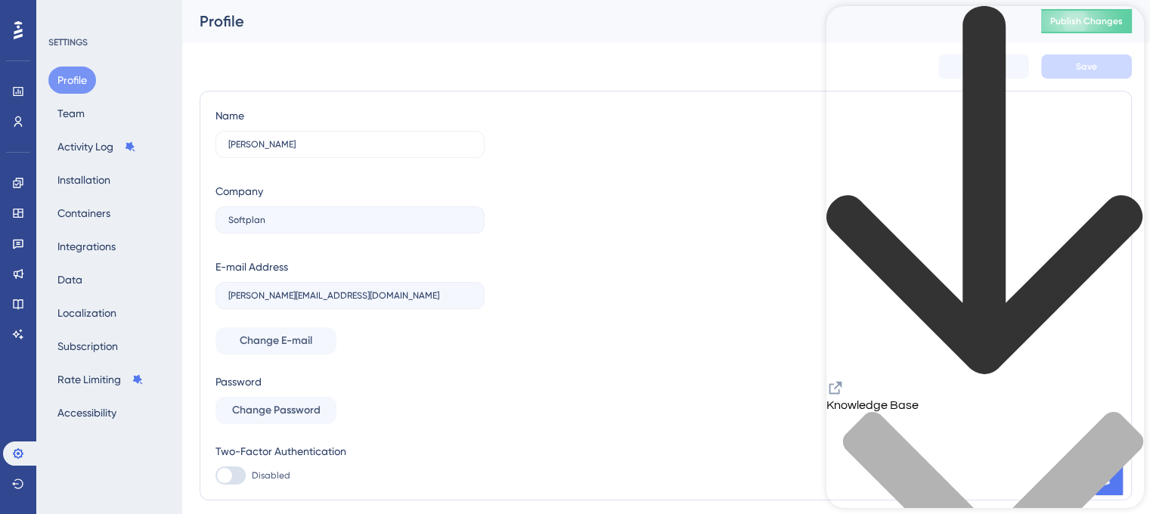
click at [853, 33] on icon "back to header" at bounding box center [986, 191] width 318 height 371
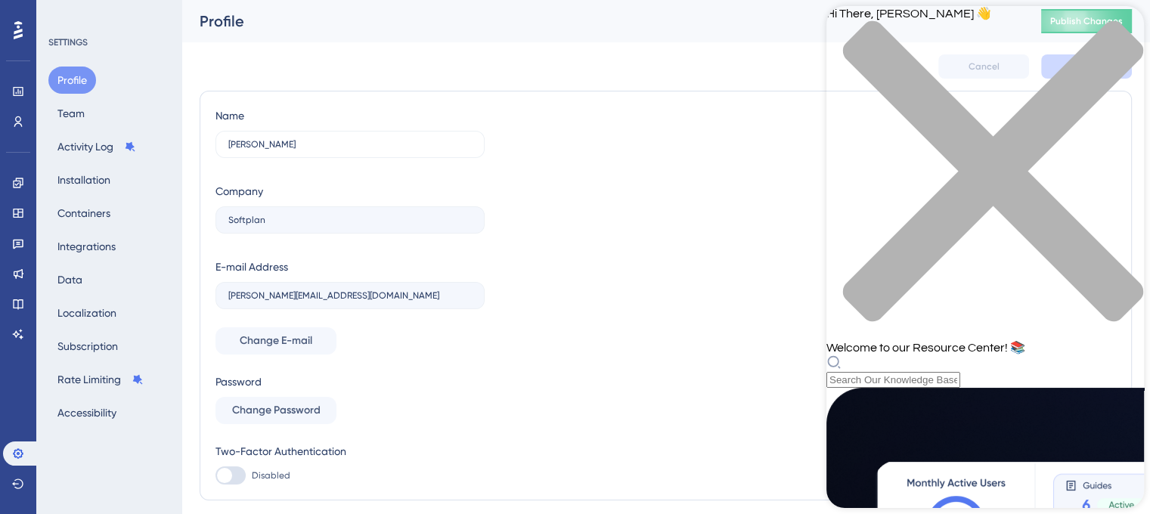
click at [1116, 27] on icon "close resource center" at bounding box center [986, 179] width 318 height 318
